Goal: Task Accomplishment & Management: Manage account settings

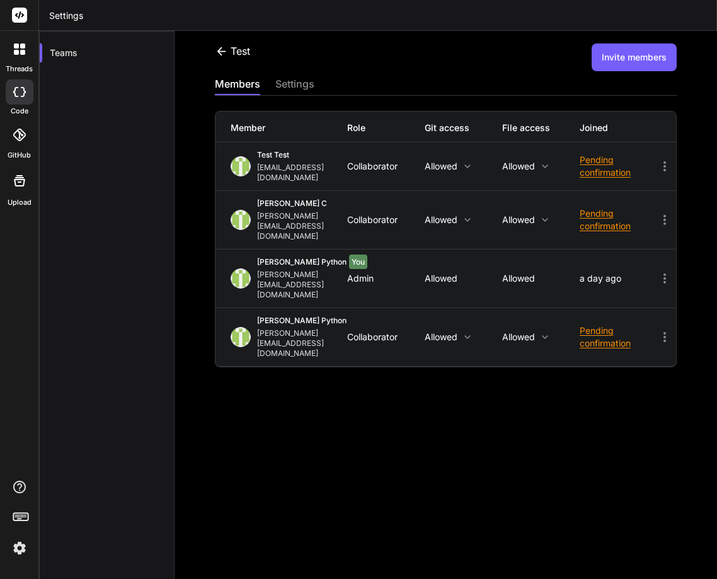
click at [452, 426] on div "test Invite members members settings Member Role Git access File access Joined …" at bounding box center [446, 305] width 543 height 548
click at [659, 159] on icon at bounding box center [664, 166] width 15 height 15
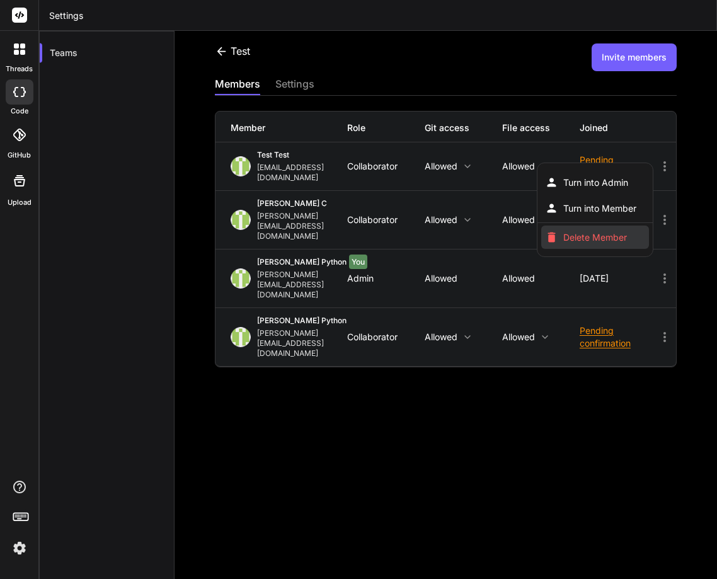
click at [583, 231] on span "Delete Member" at bounding box center [595, 237] width 64 height 13
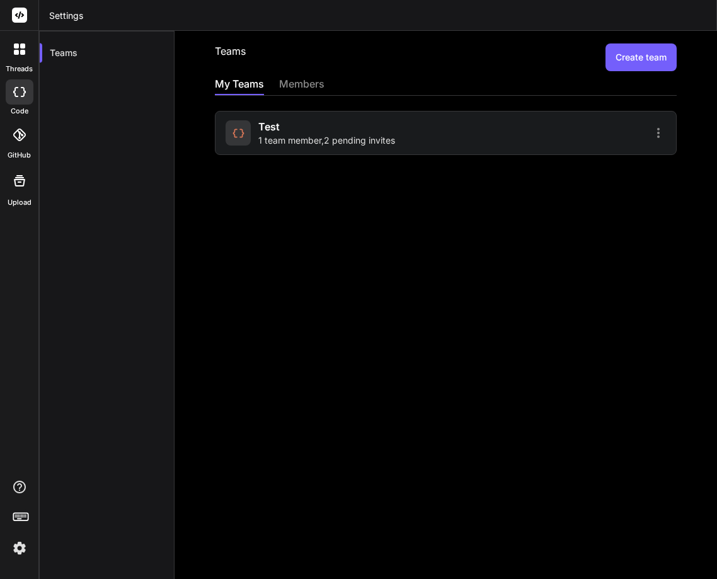
click at [362, 132] on div "test 1 team member , 2 pending invites" at bounding box center [326, 133] width 137 height 28
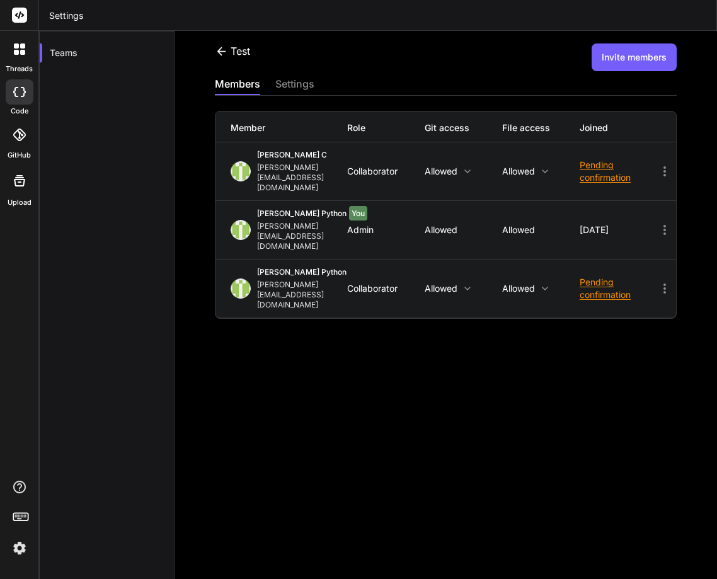
click at [626, 52] on button "Invite members" at bounding box center [634, 57] width 85 height 28
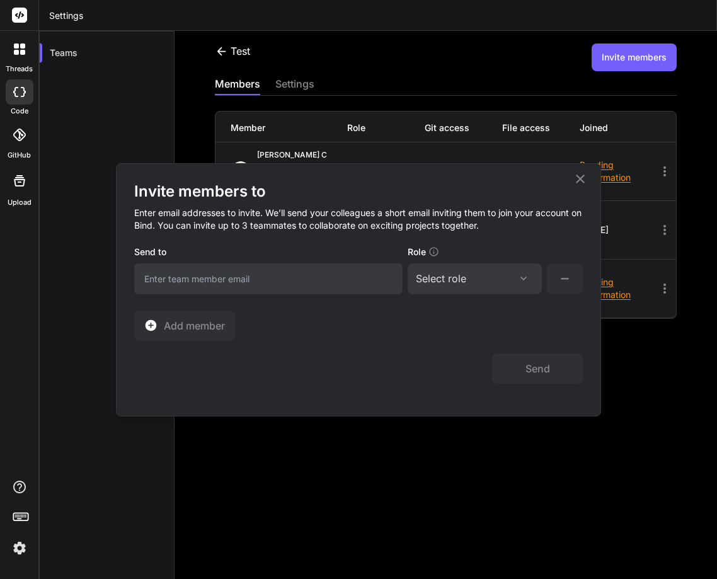
click at [217, 280] on input "email" at bounding box center [268, 278] width 268 height 31
paste input "[EMAIL_ADDRESS][DOMAIN_NAME]"
type input "[EMAIL_ADDRESS][DOMAIN_NAME]"
click at [456, 268] on div "Select role Assign Role Admin Collaborator Member" at bounding box center [475, 278] width 134 height 31
click at [463, 285] on div "Select role" at bounding box center [441, 278] width 50 height 15
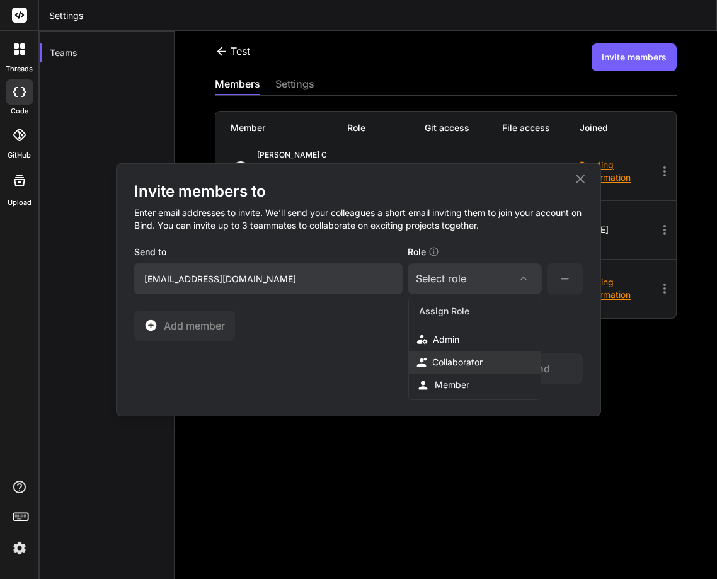
click at [448, 360] on div "Collaborator" at bounding box center [457, 362] width 50 height 13
click at [533, 364] on button "Send" at bounding box center [537, 369] width 91 height 30
